Goal: Navigation & Orientation: Go to known website

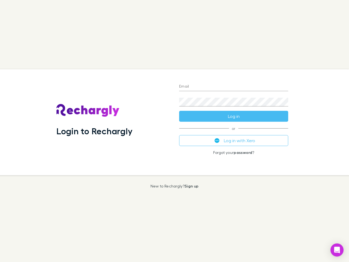
click at [174, 131] on div "Login to Rechargly" at bounding box center [113, 122] width 123 height 106
click at [234, 87] on input "Email" at bounding box center [233, 86] width 109 height 9
click at [234, 116] on button "Log in" at bounding box center [233, 116] width 109 height 11
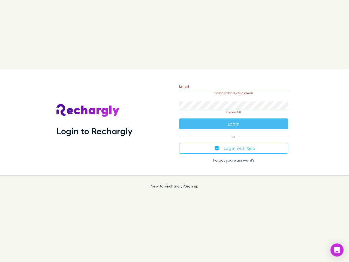
click at [234, 140] on div "Email Please enter a valid email. Password Please fill Log in or Log in with Xe…" at bounding box center [234, 122] width 118 height 106
click at [337, 250] on icon "Open Intercom Messenger" at bounding box center [337, 249] width 6 height 7
